Goal: Entertainment & Leisure: Consume media (video, audio)

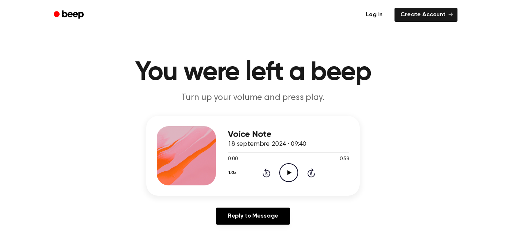
click at [289, 170] on icon "Play Audio" at bounding box center [288, 172] width 19 height 19
click at [290, 171] on icon "Play Audio" at bounding box center [288, 172] width 19 height 19
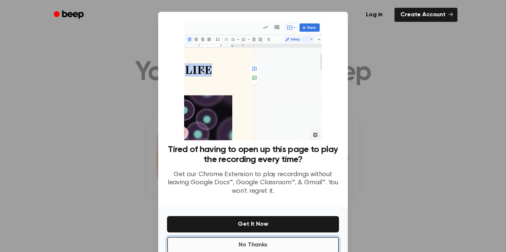
click at [293, 245] on button "No Thanks" at bounding box center [253, 245] width 172 height 16
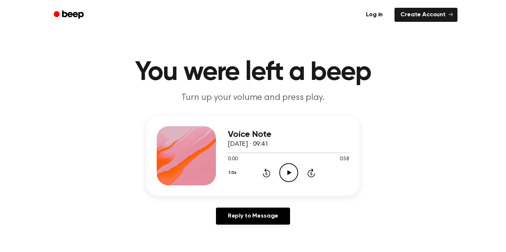
click at [288, 171] on icon "Play Audio" at bounding box center [288, 172] width 19 height 19
